Goal: Information Seeking & Learning: Learn about a topic

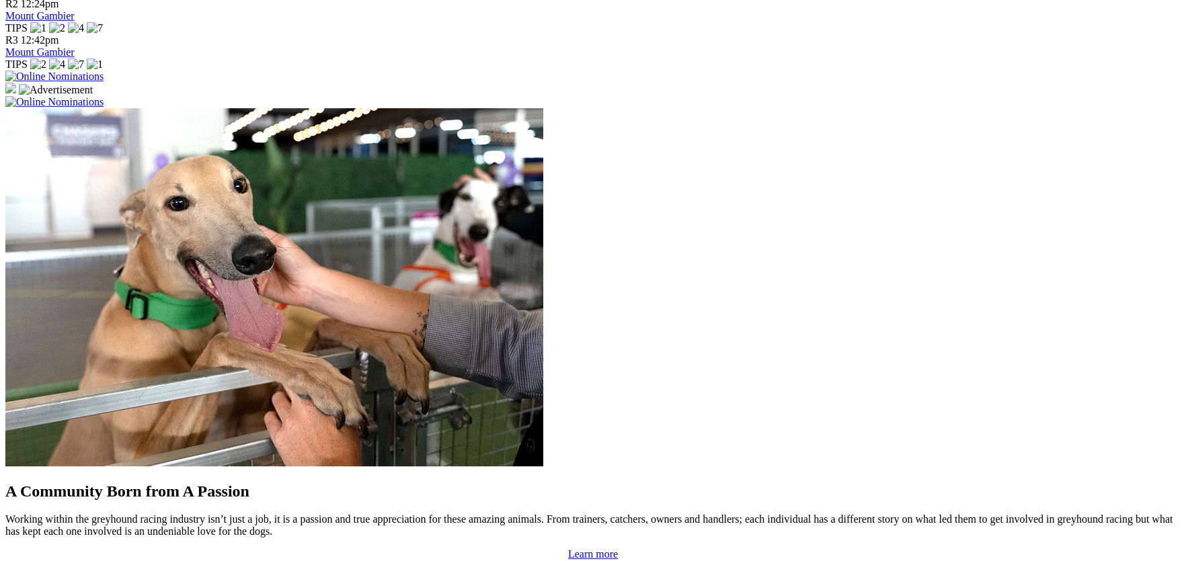
scroll to position [959, 0]
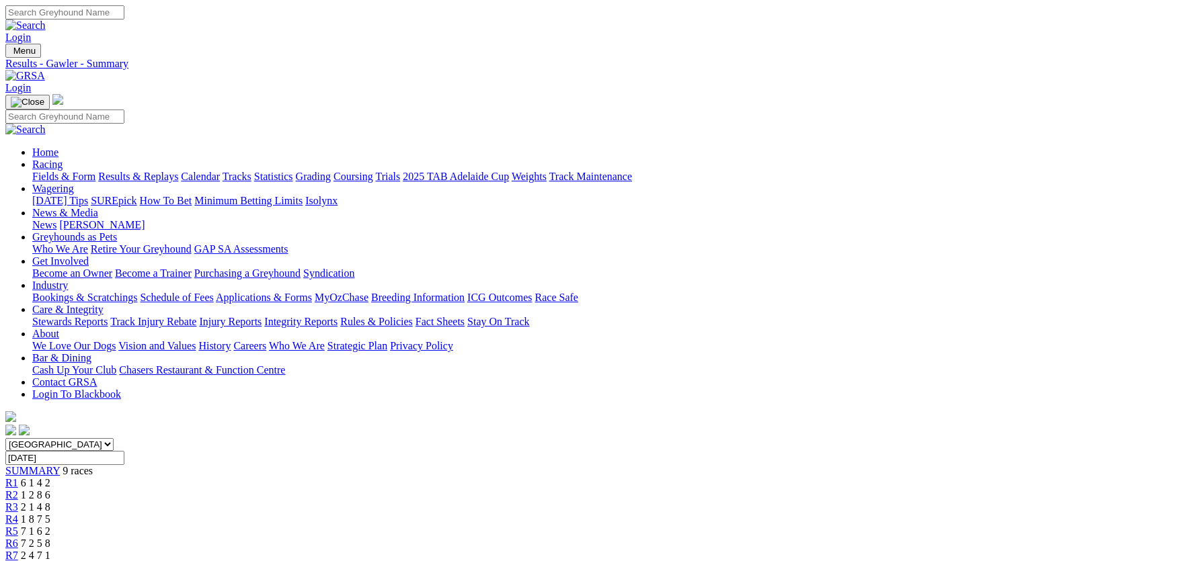
click at [337, 316] on link "Integrity Reports" at bounding box center [300, 321] width 73 height 11
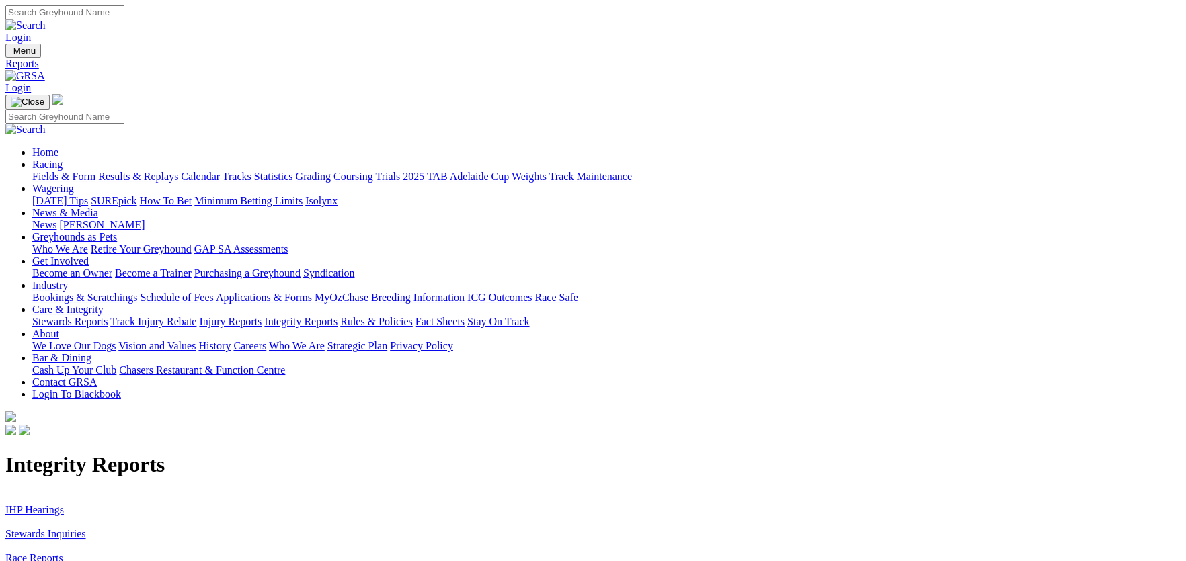
click at [64, 504] on link "IHP Hearings" at bounding box center [34, 509] width 58 height 11
click at [86, 528] on link "Stewards Inquiries" at bounding box center [45, 533] width 81 height 11
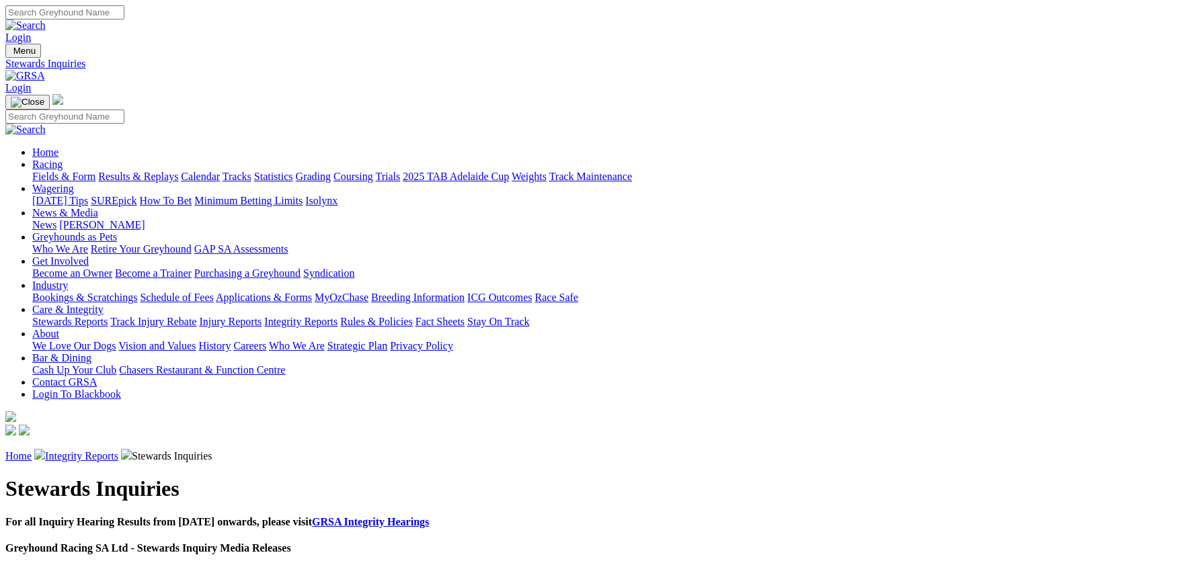
scroll to position [1042, 0]
